Goal: Find specific page/section: Find specific page/section

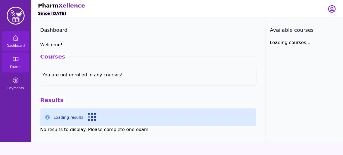
click at [16, 64] on link "Exams" at bounding box center [15, 62] width 27 height 20
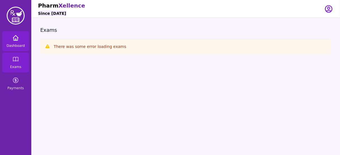
click at [15, 42] on link "Dashboard" at bounding box center [15, 41] width 27 height 20
